Goal: Task Accomplishment & Management: Use online tool/utility

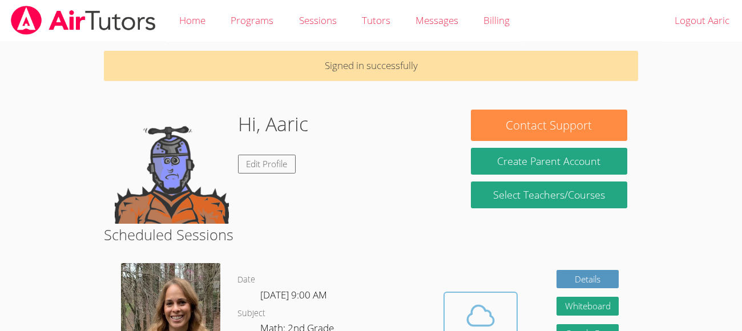
click at [465, 316] on icon at bounding box center [481, 316] width 32 height 32
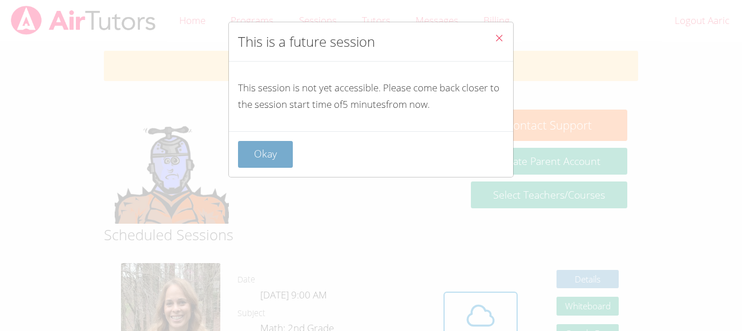
click at [264, 145] on button "Okay" at bounding box center [265, 154] width 55 height 27
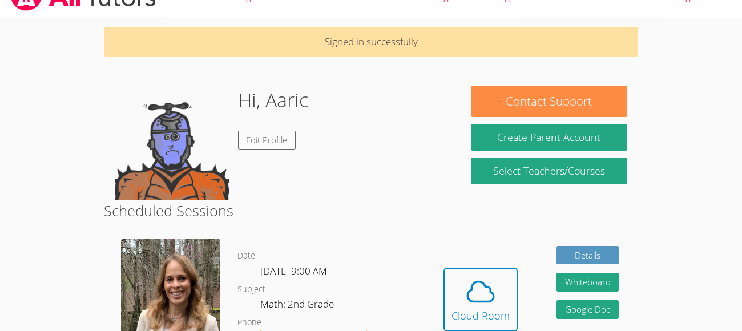
click at [326, 163] on div "Hi, Aaric Edit Profile" at bounding box center [282, 143] width 335 height 114
click at [557, 328] on div "Details Whiteboard Hidden Google Doc Cancel" at bounding box center [587, 308] width 63 height 125
click at [474, 274] on button "Cloud Room" at bounding box center [480, 300] width 74 height 64
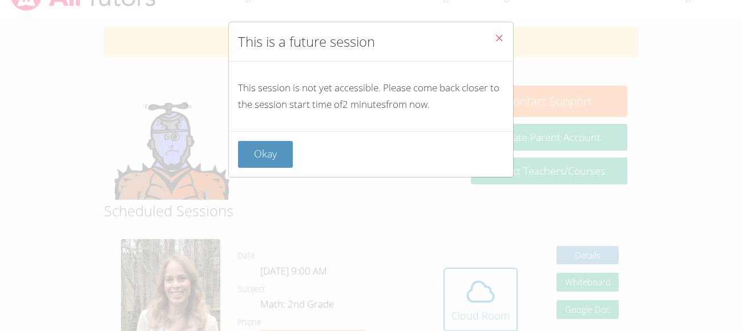
click at [409, 195] on div "This is a future session This session is not yet accessible. Please come back c…" at bounding box center [371, 165] width 742 height 331
click at [285, 158] on button "Okay" at bounding box center [265, 154] width 55 height 27
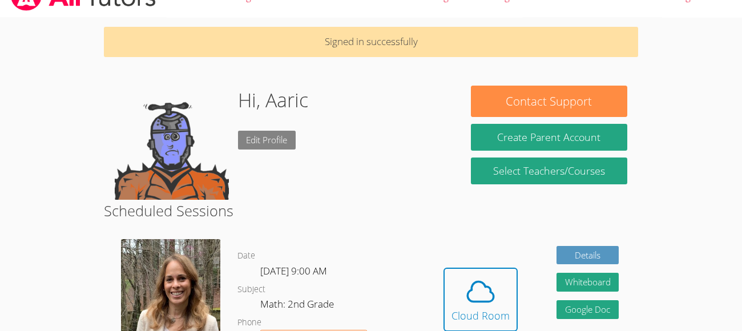
click at [284, 134] on link "Edit Profile" at bounding box center [267, 140] width 58 height 19
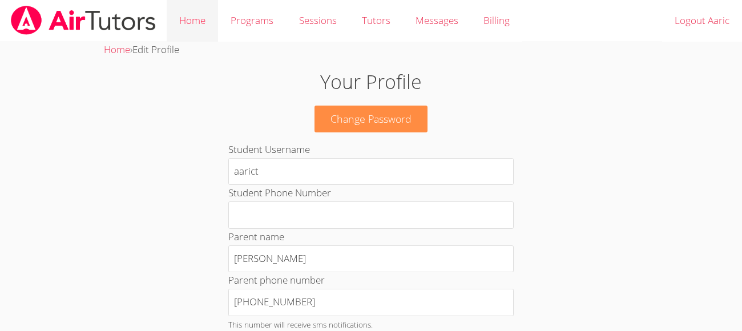
click at [199, 12] on link "Home" at bounding box center [192, 21] width 51 height 42
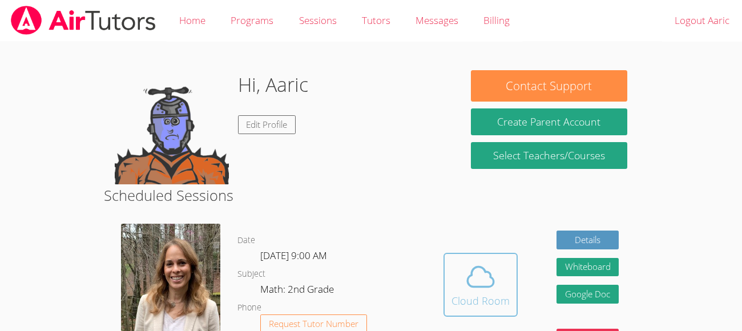
click at [486, 267] on icon at bounding box center [481, 277] width 32 height 32
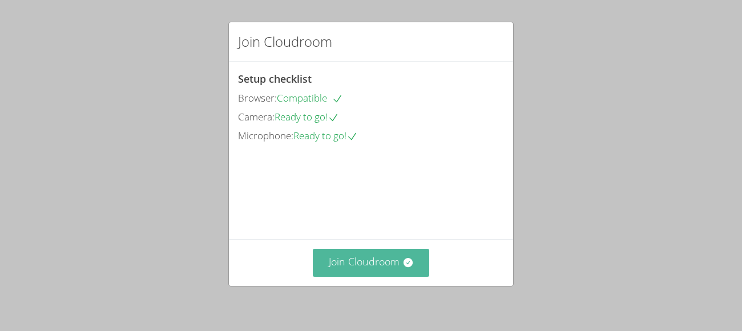
click at [396, 263] on button "Join Cloudroom" at bounding box center [371, 263] width 117 height 28
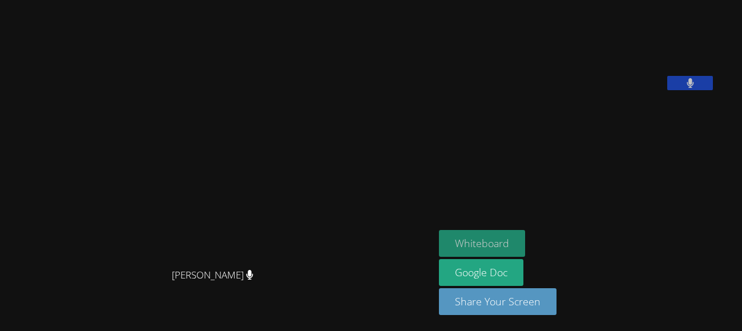
click at [525, 241] on button "Whiteboard" at bounding box center [482, 243] width 86 height 27
